Goal: Information Seeking & Learning: Learn about a topic

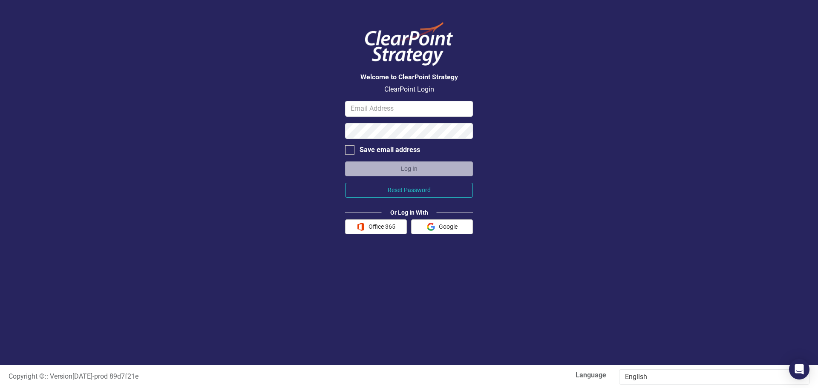
click at [375, 230] on button "Office 365" at bounding box center [376, 227] width 62 height 15
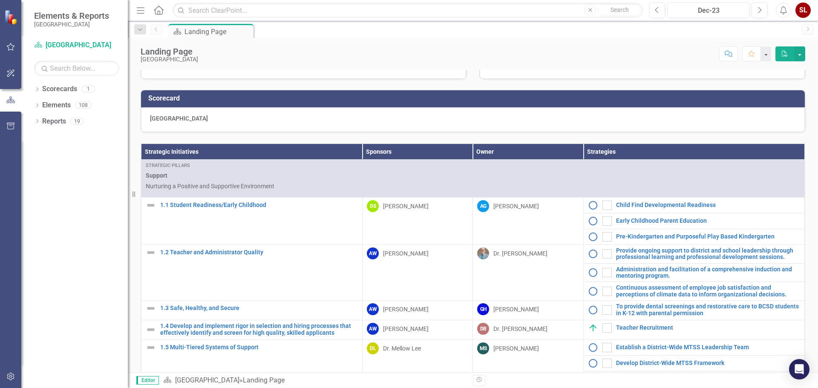
scroll to position [85, 0]
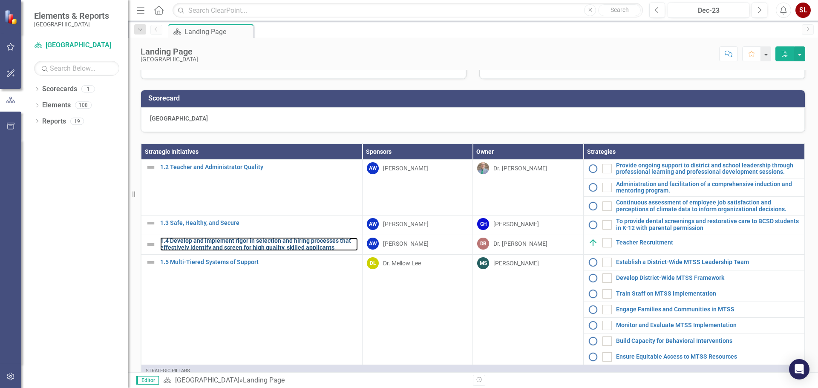
click at [201, 251] on link "1.4 Develop and implement rigor in selection and hiring processes that effectiv…" at bounding box center [259, 244] width 198 height 13
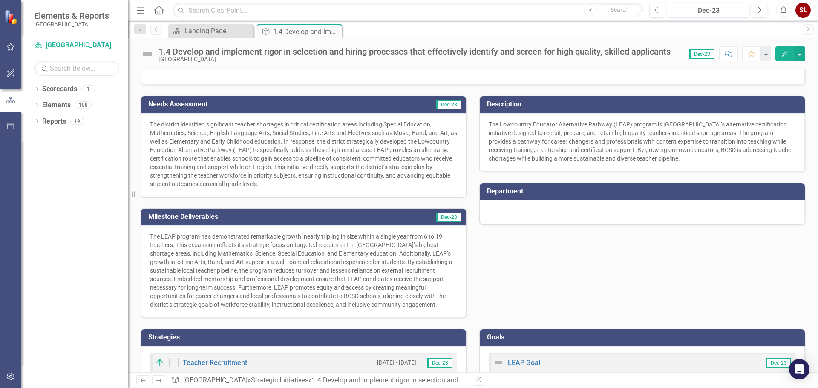
scroll to position [116, 0]
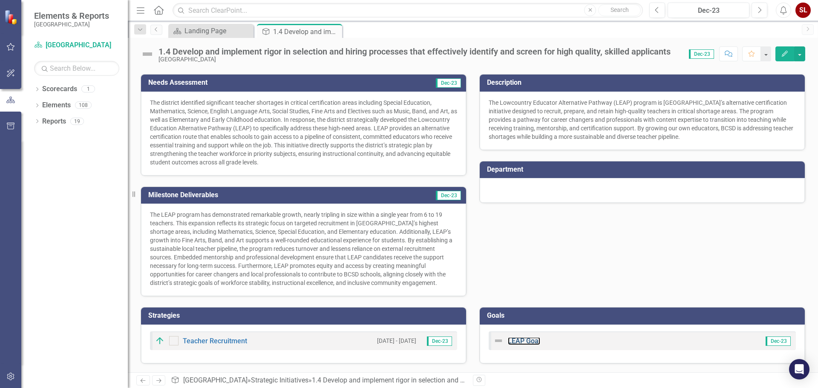
click at [536, 340] on link "LEAP Goal" at bounding box center [524, 341] width 32 height 8
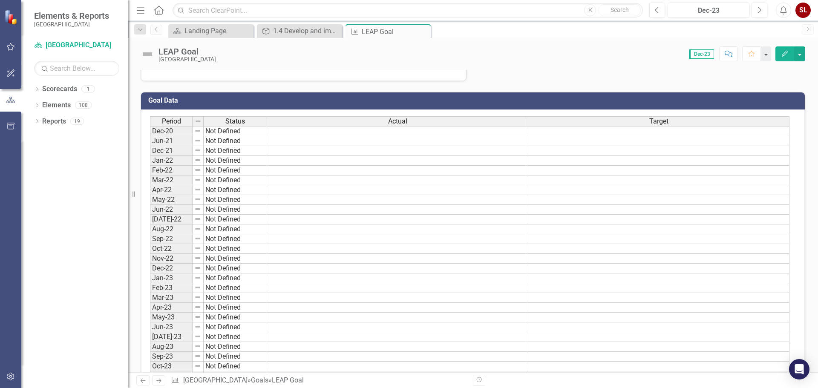
scroll to position [329, 0]
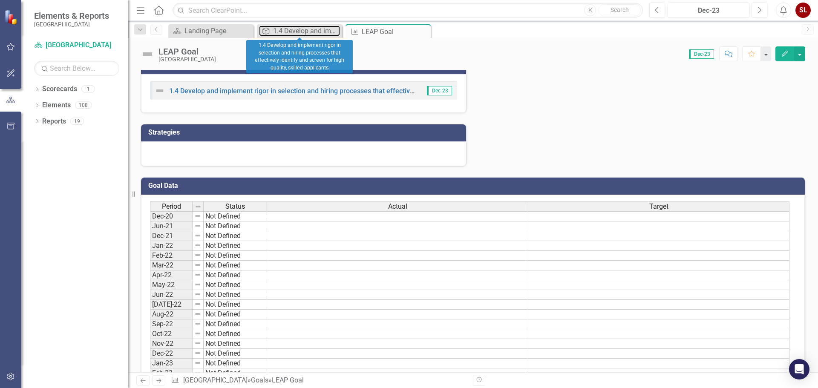
click at [295, 31] on div "1.4 Develop and implement rigor in selection and hiring processes that effectiv…" at bounding box center [306, 31] width 67 height 11
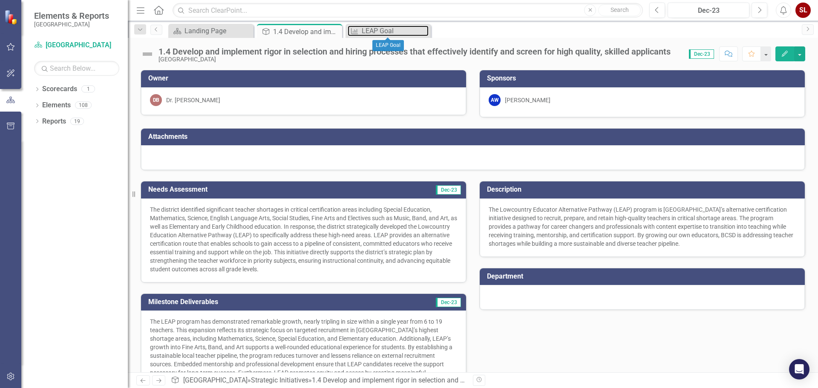
click at [388, 34] on div "LEAP Goal" at bounding box center [395, 31] width 67 height 11
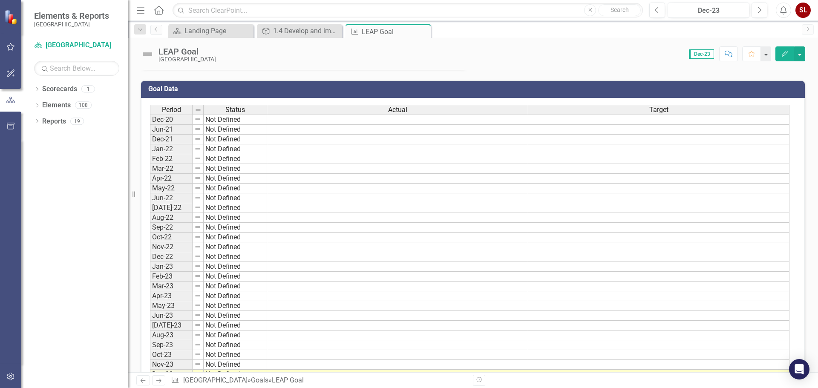
scroll to position [256, 0]
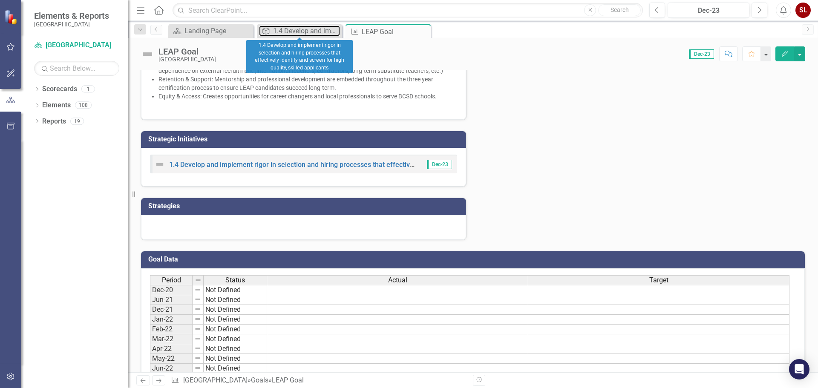
click at [301, 30] on div "1.4 Develop and implement rigor in selection and hiring processes that effectiv…" at bounding box center [306, 31] width 67 height 11
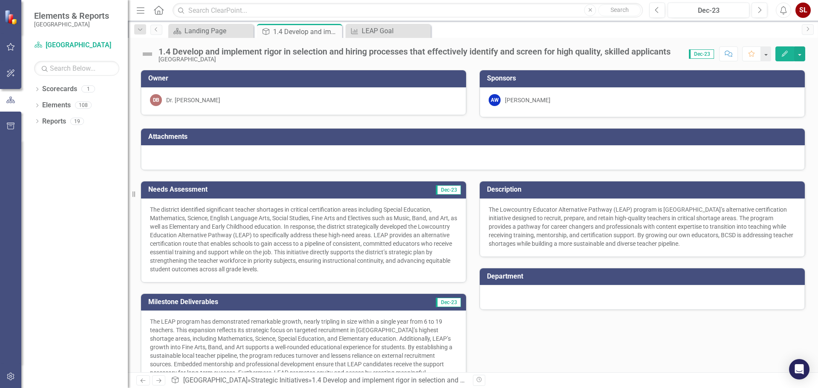
scroll to position [116, 0]
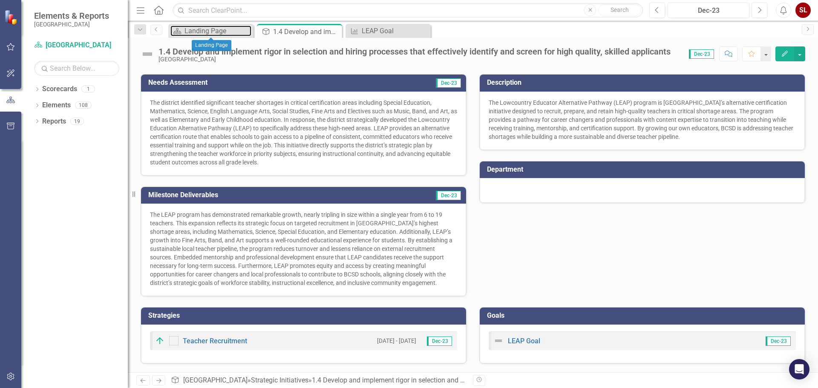
click at [202, 28] on div "Landing Page" at bounding box center [218, 31] width 67 height 11
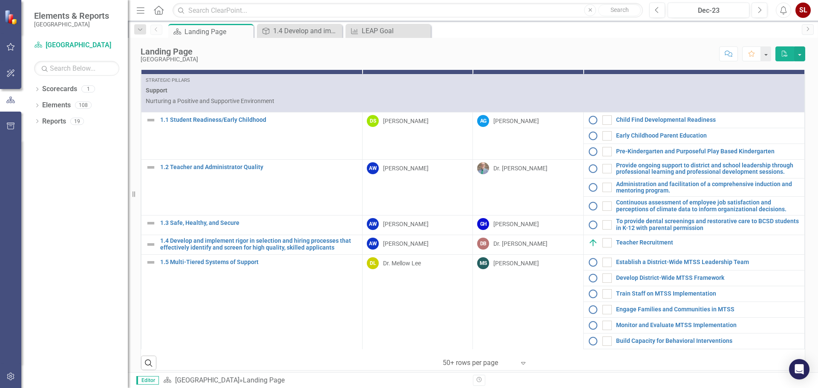
scroll to position [43, 0]
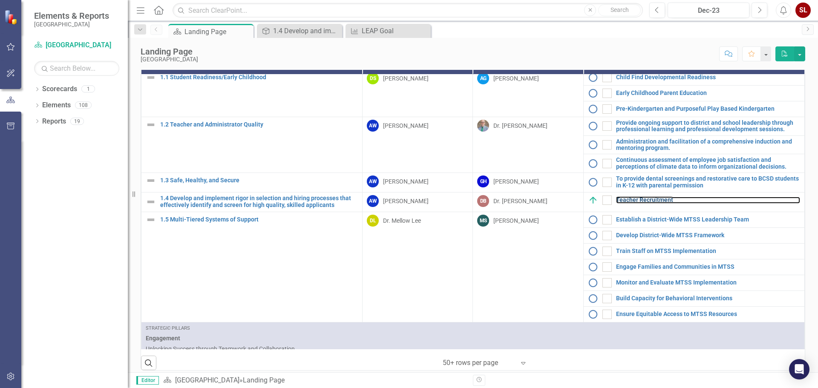
click at [624, 203] on link "Teacher Recruitment" at bounding box center [708, 200] width 184 height 6
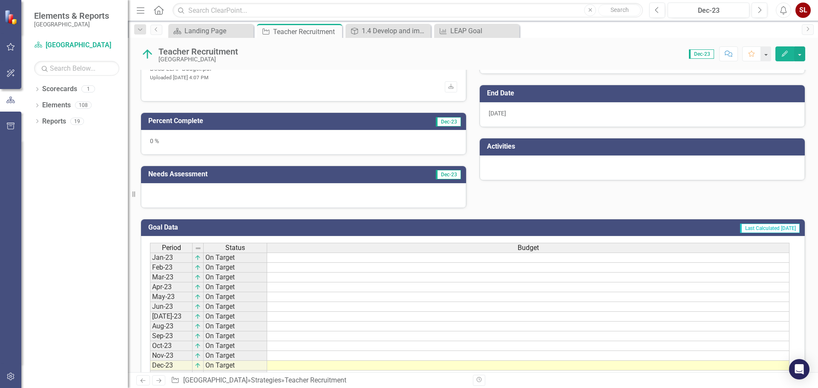
scroll to position [293, 0]
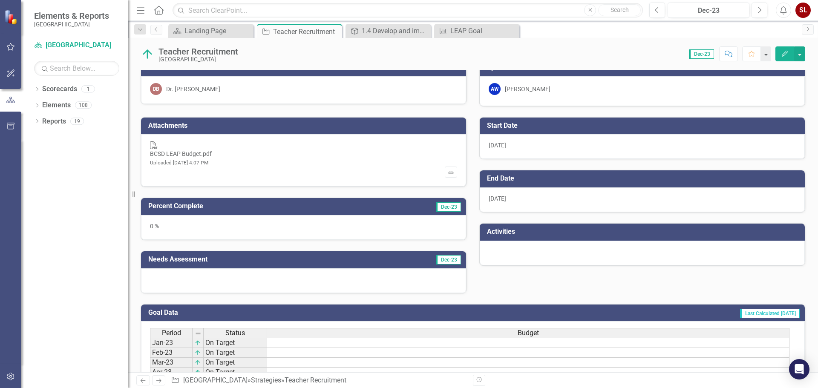
click at [215, 269] on div at bounding box center [303, 281] width 325 height 25
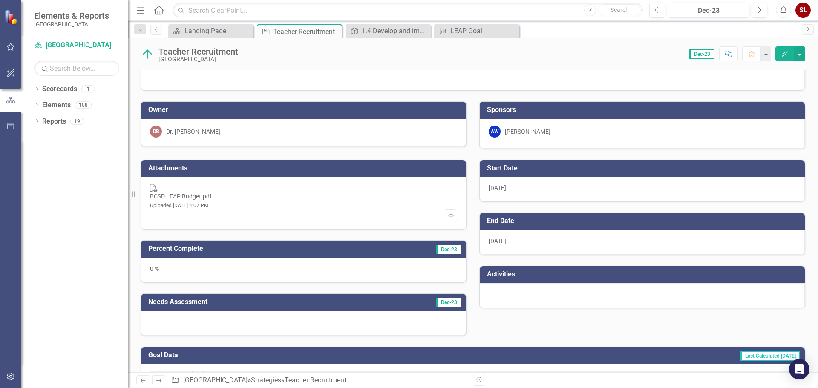
scroll to position [208, 0]
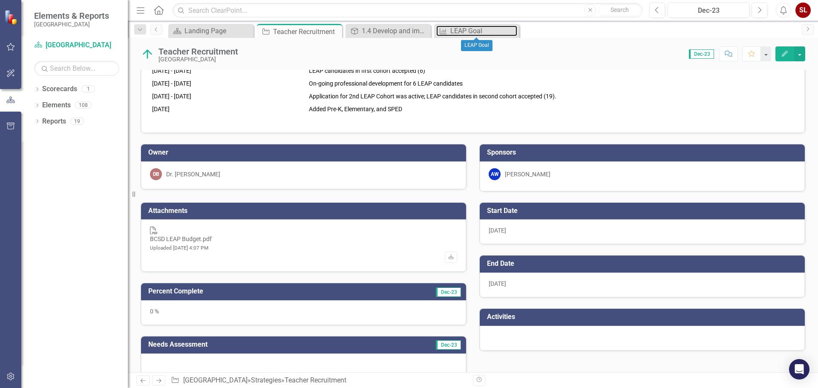
click at [477, 30] on div "LEAP Goal" at bounding box center [484, 31] width 67 height 11
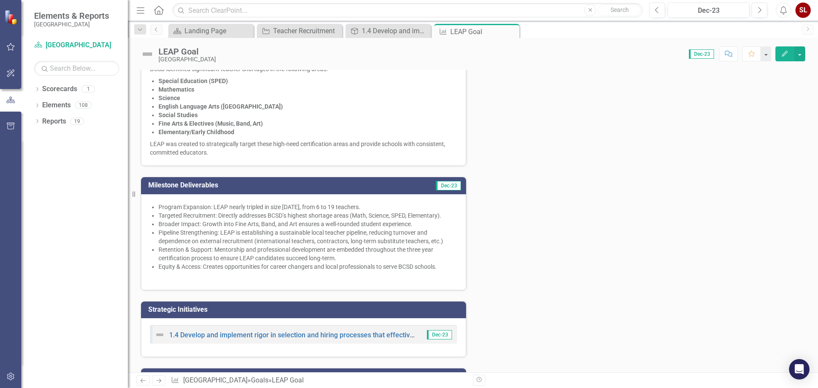
scroll to position [128, 0]
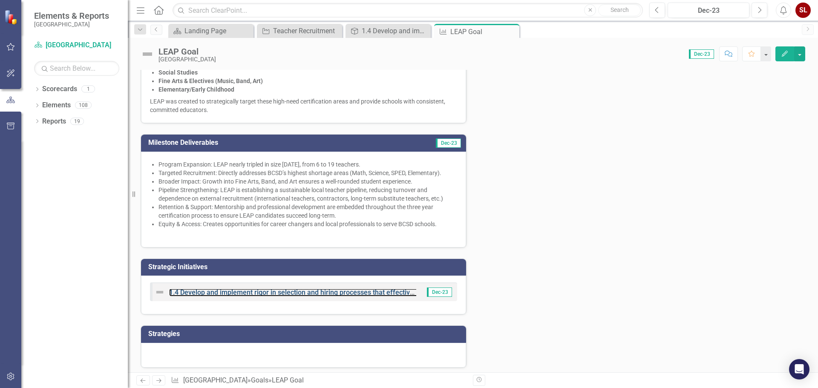
click at [288, 291] on link "1.4 Develop and implement rigor in selection and hiring processes that effectiv…" at bounding box center [376, 293] width 414 height 8
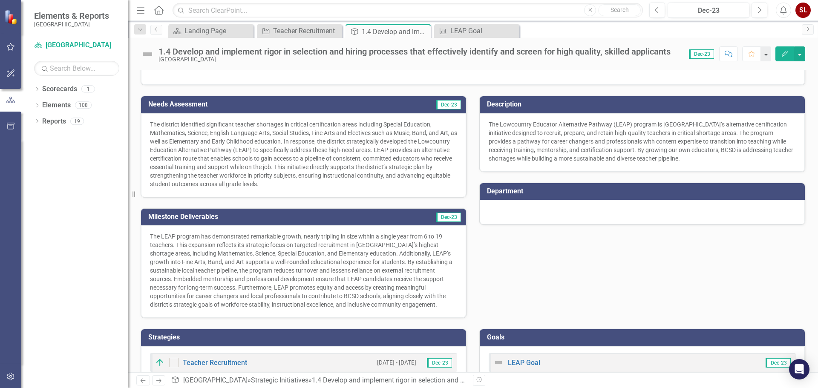
scroll to position [116, 0]
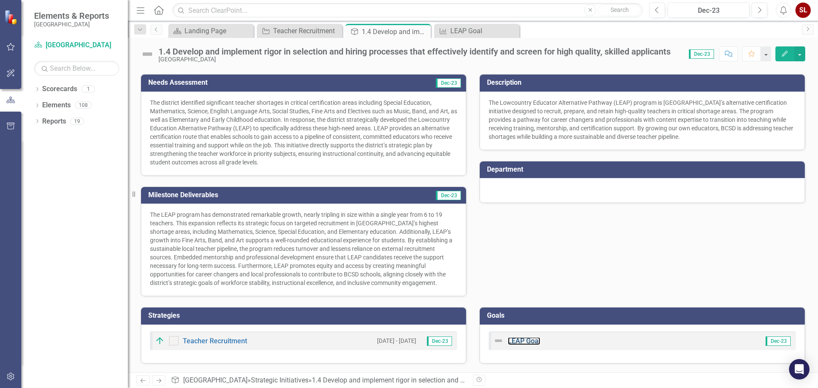
click at [535, 342] on link "LEAP Goal" at bounding box center [524, 341] width 32 height 8
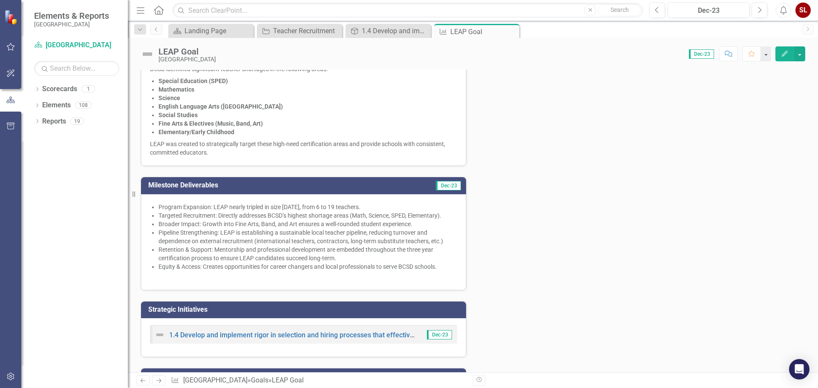
scroll to position [170, 0]
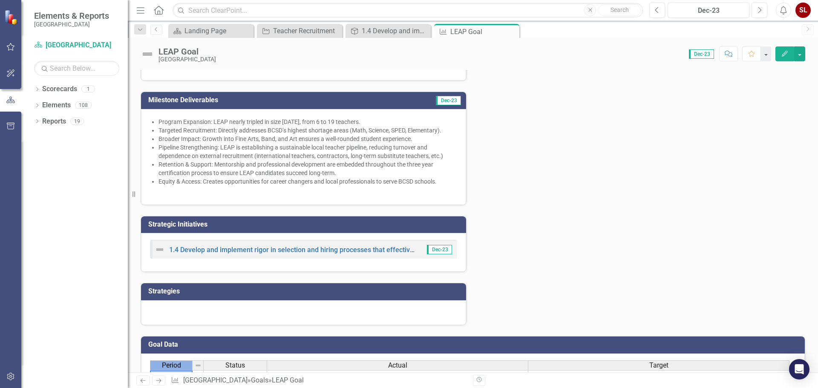
click at [171, 368] on span "Period" at bounding box center [171, 366] width 19 height 8
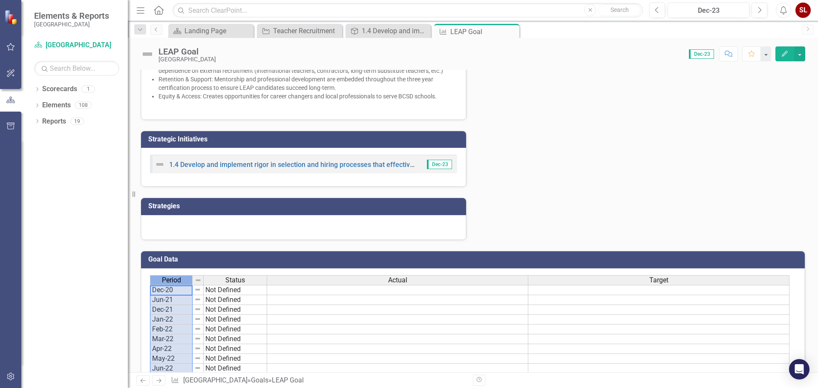
click at [166, 219] on div at bounding box center [303, 227] width 325 height 25
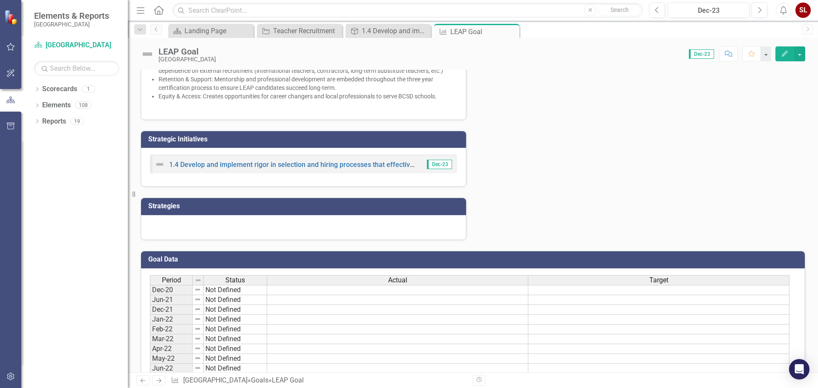
scroll to position [213, 0]
